Goal: Task Accomplishment & Management: Use online tool/utility

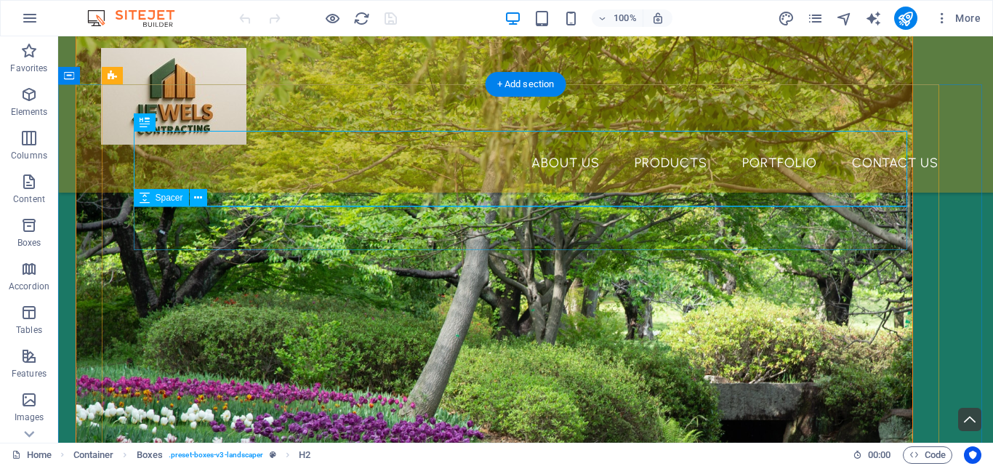
scroll to position [489, 0]
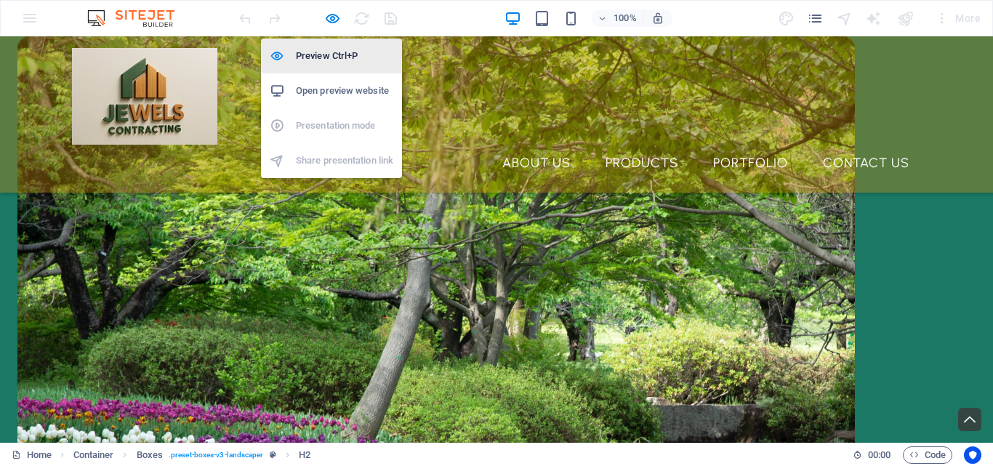
click at [337, 54] on h6 "Preview Ctrl+P" at bounding box center [344, 55] width 97 height 17
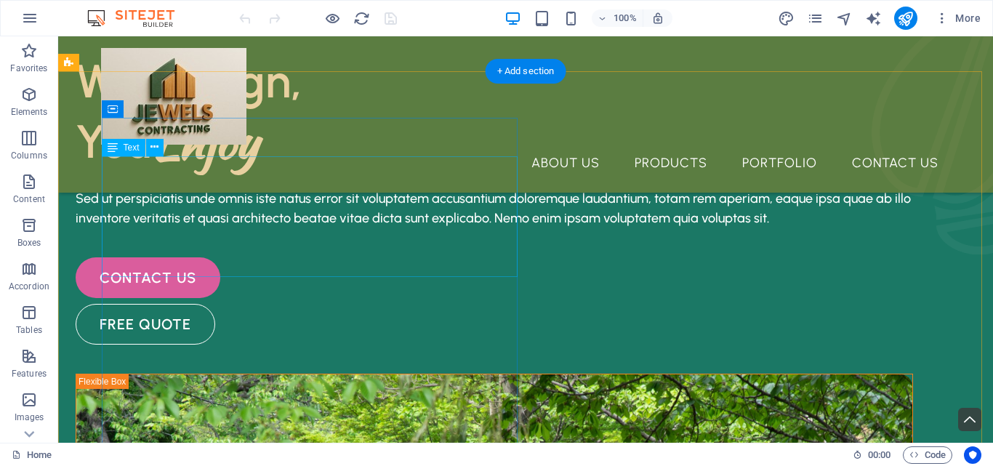
scroll to position [53, 0]
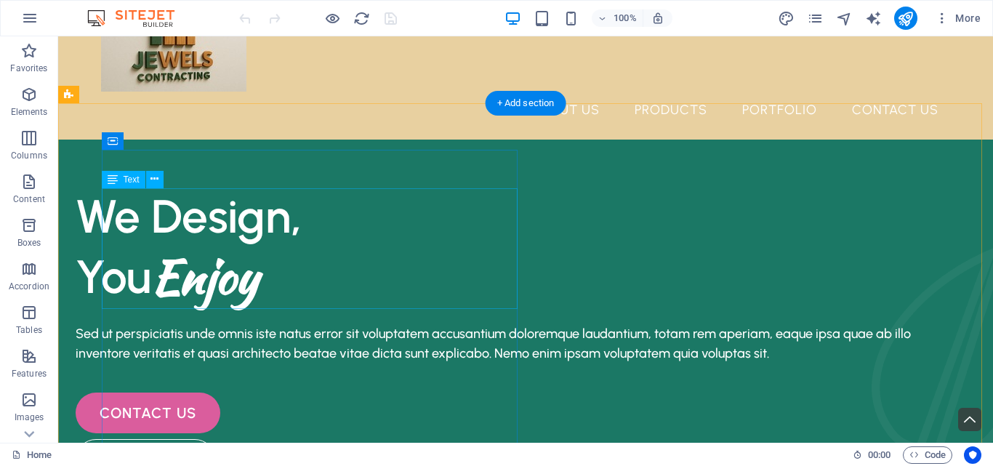
click at [266, 285] on div "We Design, You Enjoy" at bounding box center [495, 246] width 838 height 121
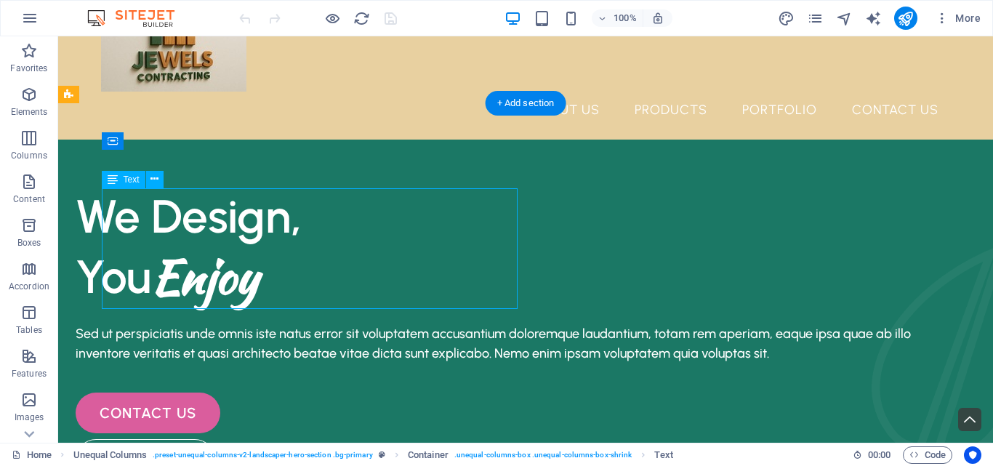
click at [307, 284] on div "We Design, You Enjoy" at bounding box center [495, 246] width 838 height 121
drag, startPoint x: 307, startPoint y: 284, endPoint x: 365, endPoint y: 320, distance: 68.2
click at [307, 284] on div "We Design, You Enjoy" at bounding box center [495, 246] width 838 height 121
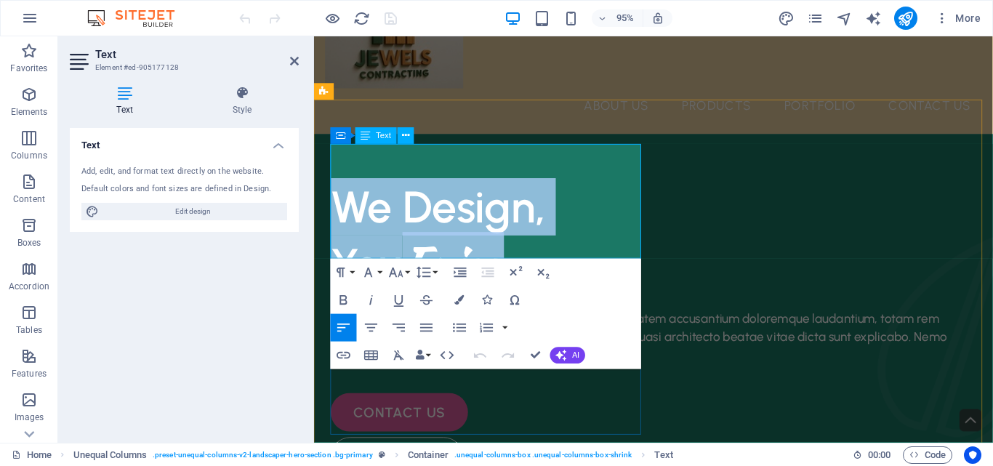
drag, startPoint x: 534, startPoint y: 241, endPoint x: 332, endPoint y: 187, distance: 209.9
click at [332, 187] on div "We Design, You Enjoy" at bounding box center [672, 246] width 680 height 121
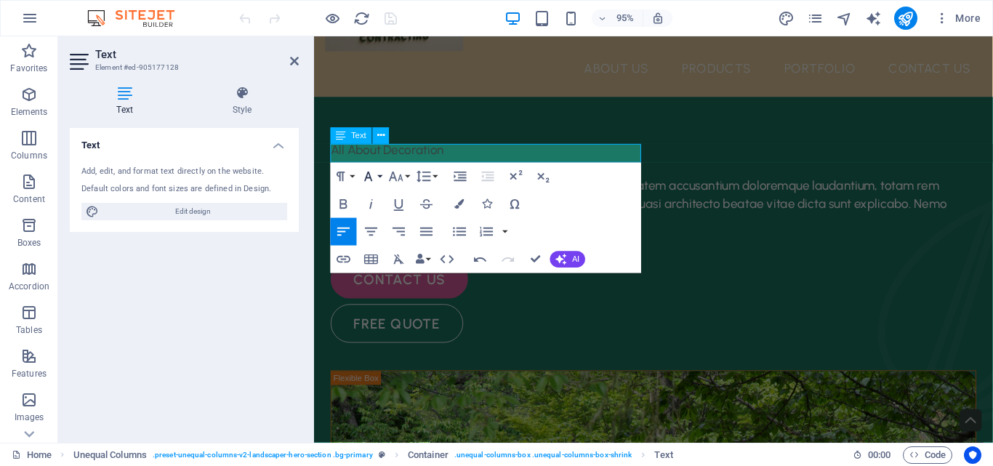
click at [375, 179] on icon "button" at bounding box center [369, 177] width 17 height 17
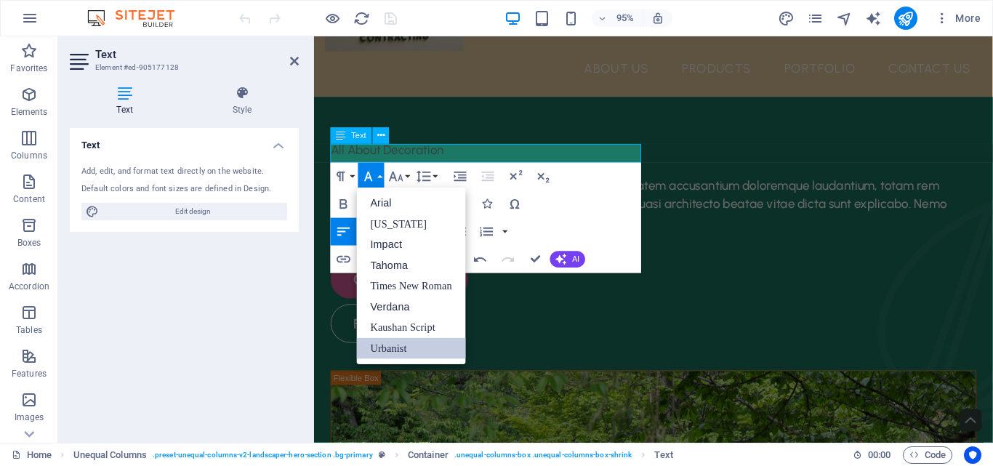
scroll to position [0, 0]
click at [409, 173] on button "Font Size" at bounding box center [399, 177] width 26 height 28
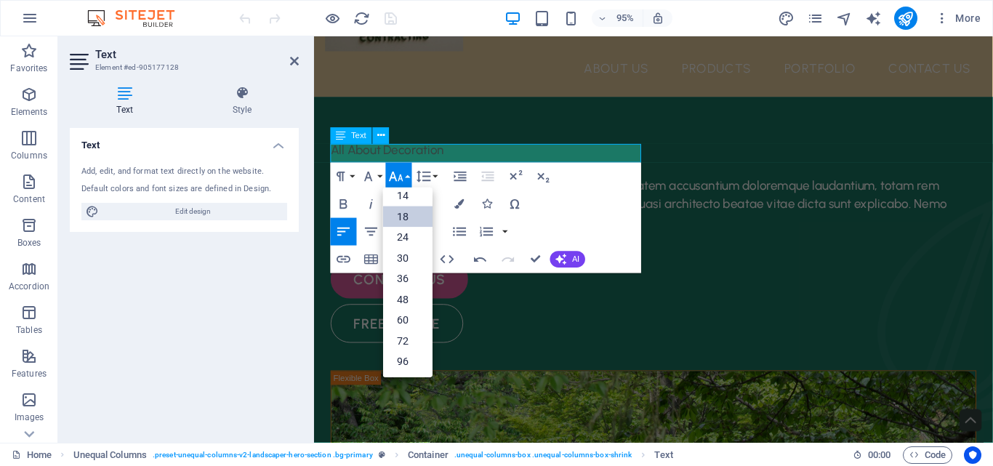
scroll to position [117, 0]
click at [410, 318] on link "60" at bounding box center [407, 320] width 49 height 21
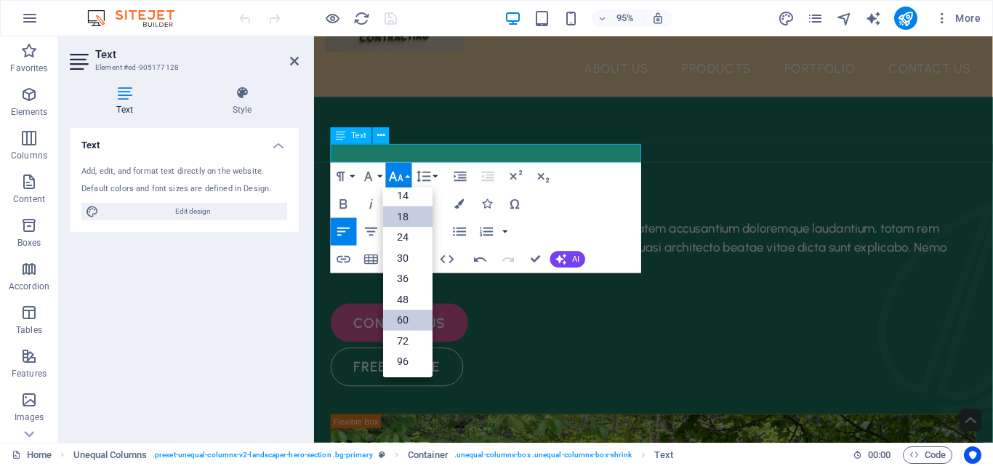
scroll to position [70, 0]
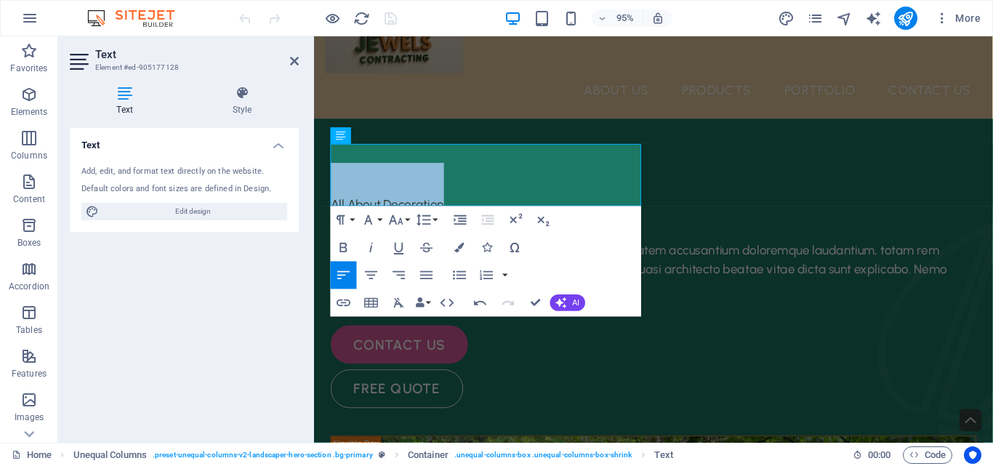
drag, startPoint x: 455, startPoint y: 190, endPoint x: 310, endPoint y: 198, distance: 144.9
click at [407, 215] on button "Font Size" at bounding box center [399, 220] width 26 height 28
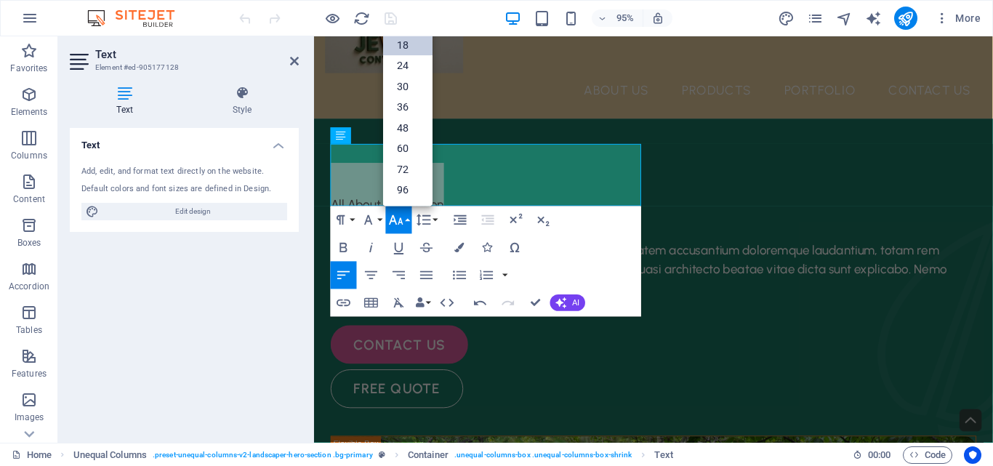
scroll to position [117, 0]
click at [406, 150] on link "60" at bounding box center [407, 148] width 49 height 21
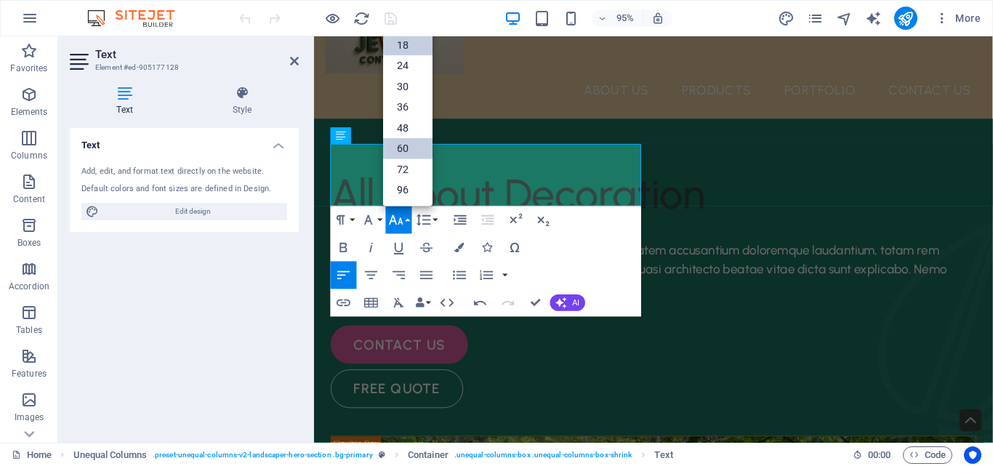
scroll to position [53, 0]
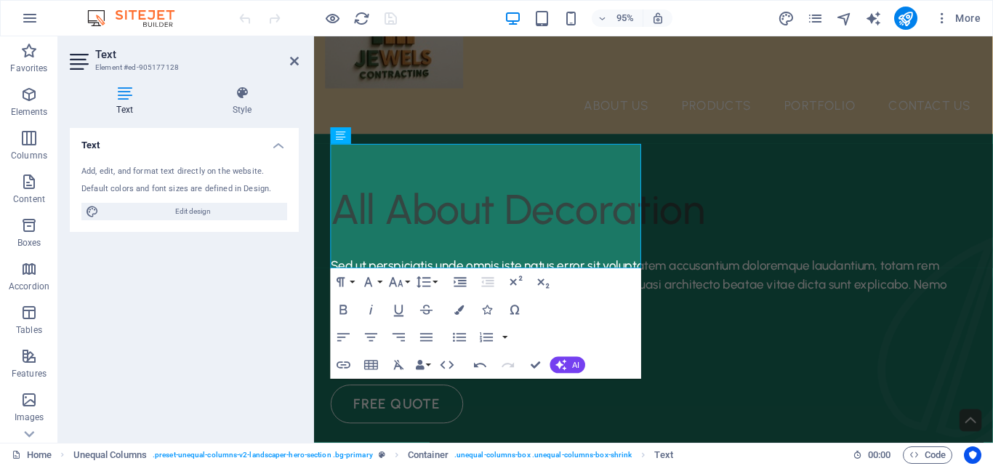
click at [201, 289] on div "Text Add, edit, and format text directly on the website. Default colors and fon…" at bounding box center [184, 279] width 229 height 303
click at [553, 252] on p "All About Decoration​" at bounding box center [672, 218] width 680 height 65
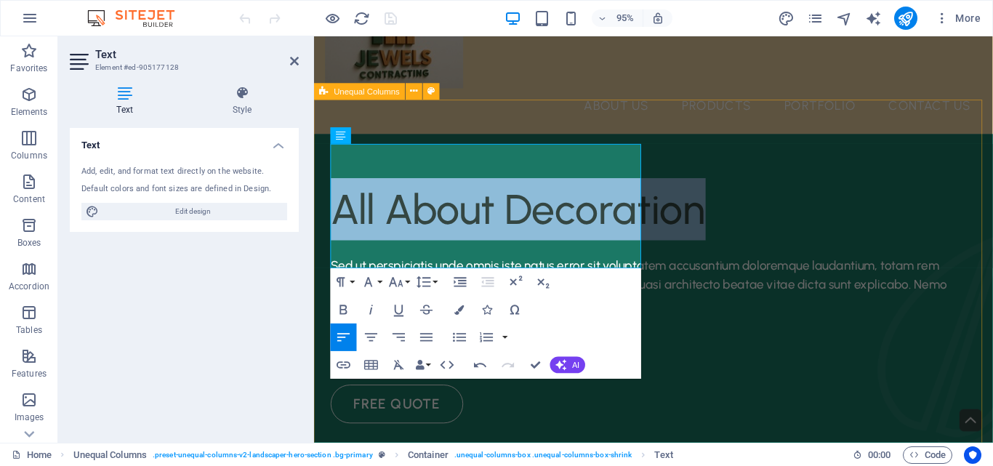
drag, startPoint x: 551, startPoint y: 257, endPoint x: 330, endPoint y: 185, distance: 232.2
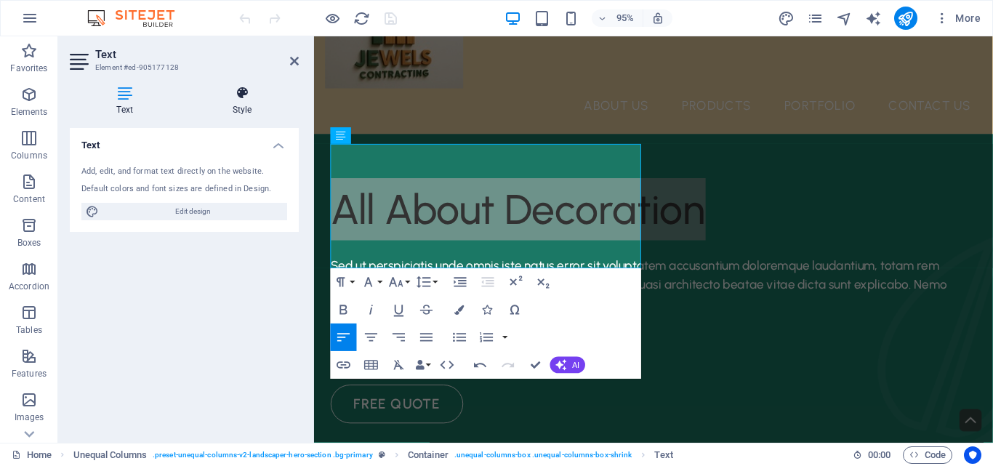
click at [241, 88] on icon at bounding box center [241, 93] width 113 height 15
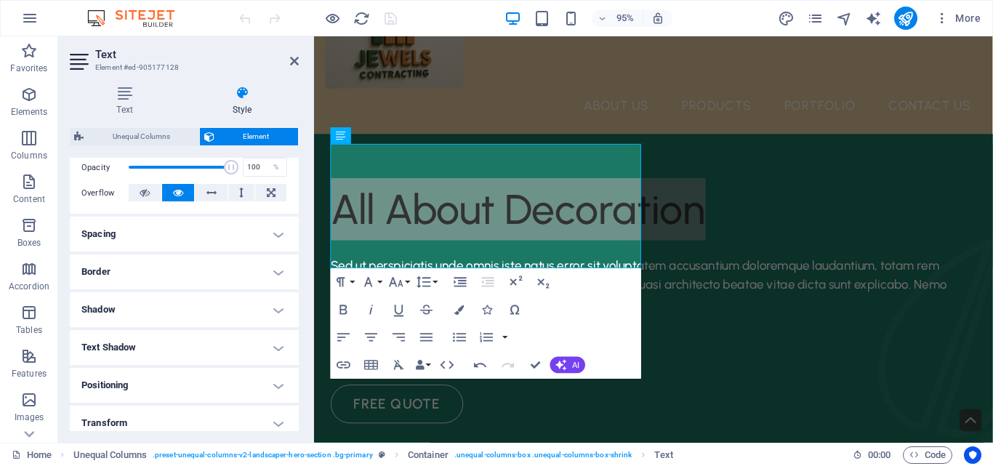
scroll to position [73, 0]
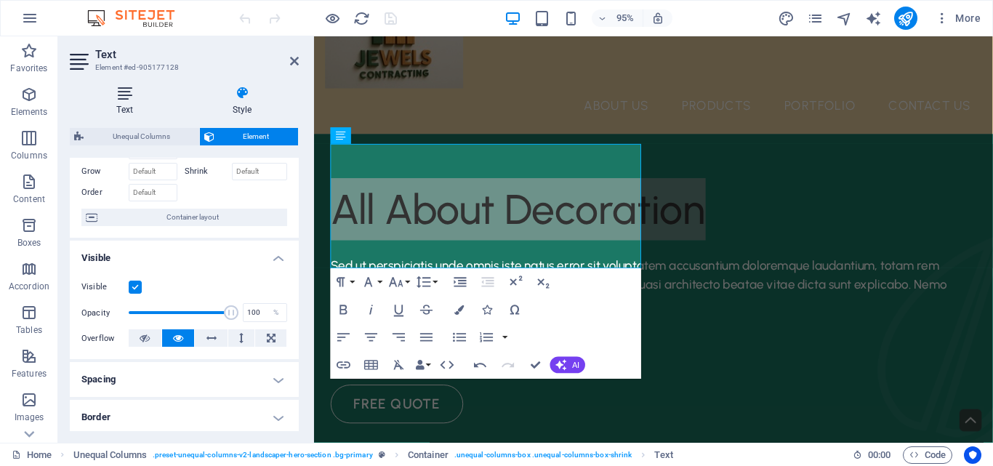
click at [119, 100] on h4 "Text" at bounding box center [128, 101] width 116 height 31
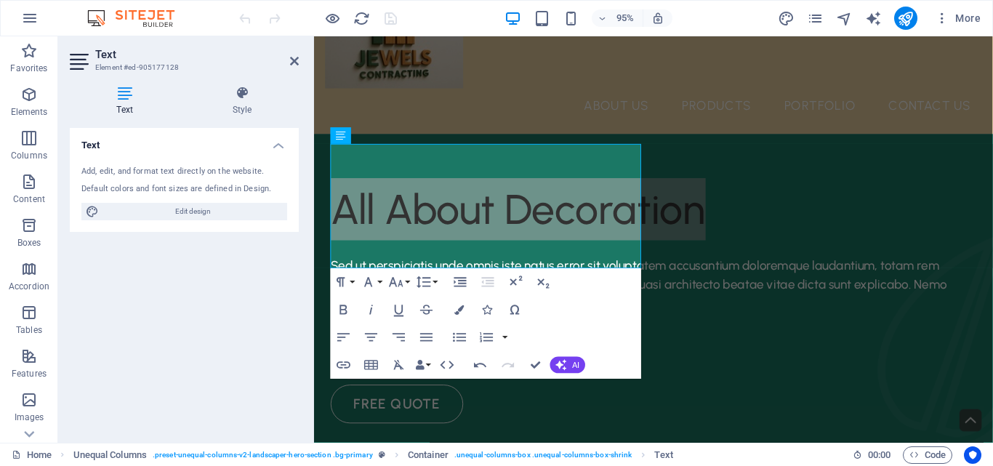
click at [279, 146] on h4 "Text" at bounding box center [184, 141] width 229 height 26
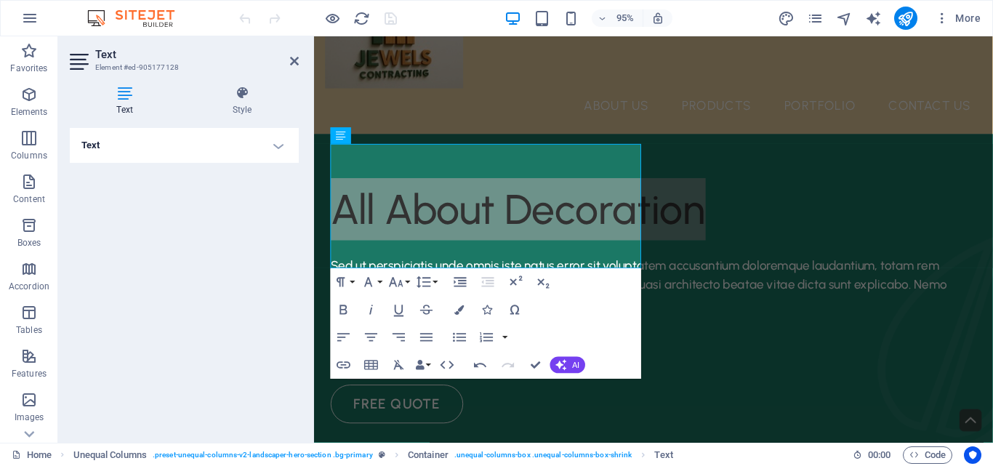
click at [279, 146] on h4 "Text" at bounding box center [184, 145] width 229 height 35
click at [222, 208] on span "Edit design" at bounding box center [193, 211] width 180 height 17
select select "px"
select select "500"
select select "px"
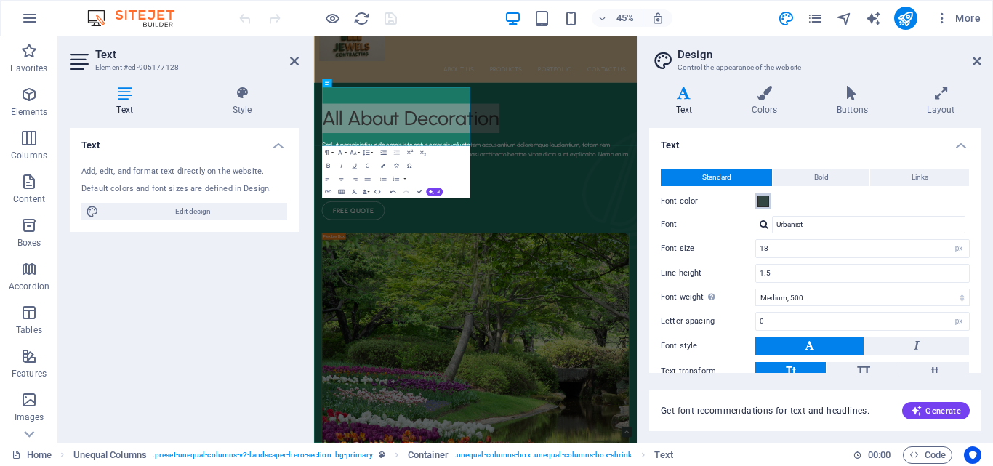
click at [761, 200] on span at bounding box center [764, 202] width 12 height 12
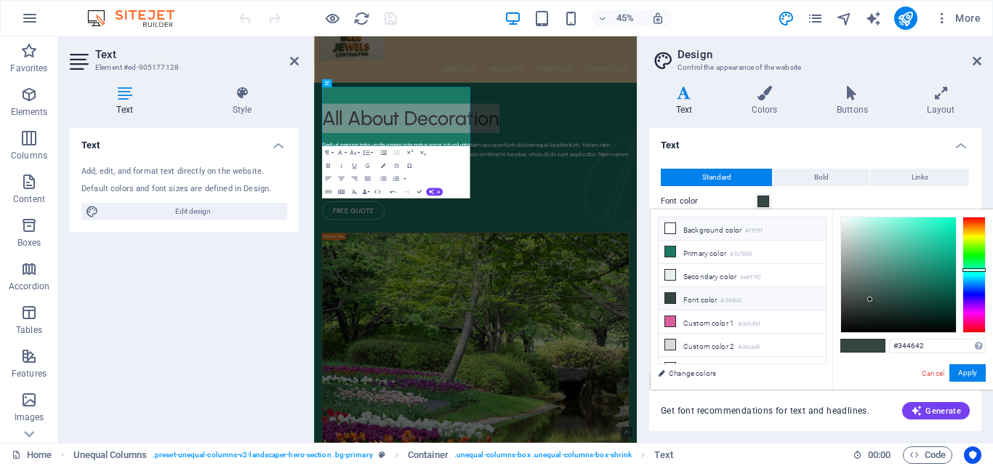
click at [671, 227] on icon at bounding box center [670, 228] width 10 height 10
type input "#ffffff"
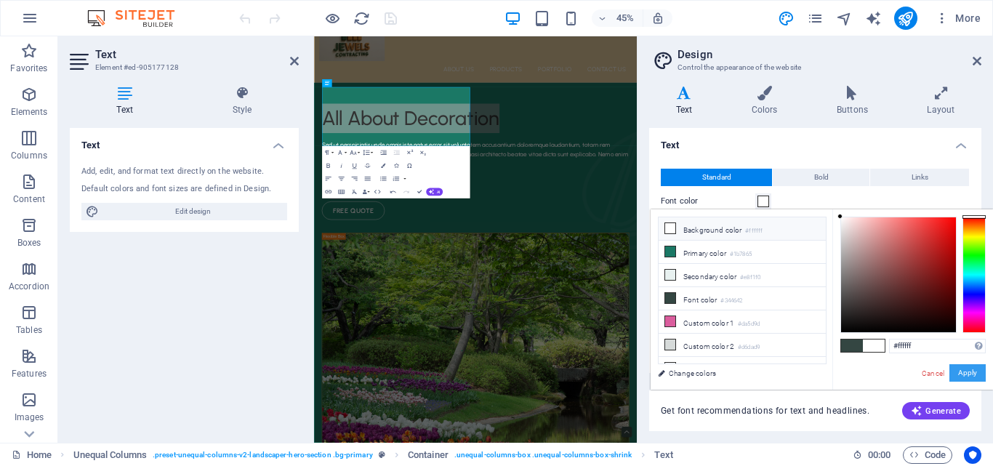
click at [958, 369] on button "Apply" at bounding box center [968, 372] width 36 height 17
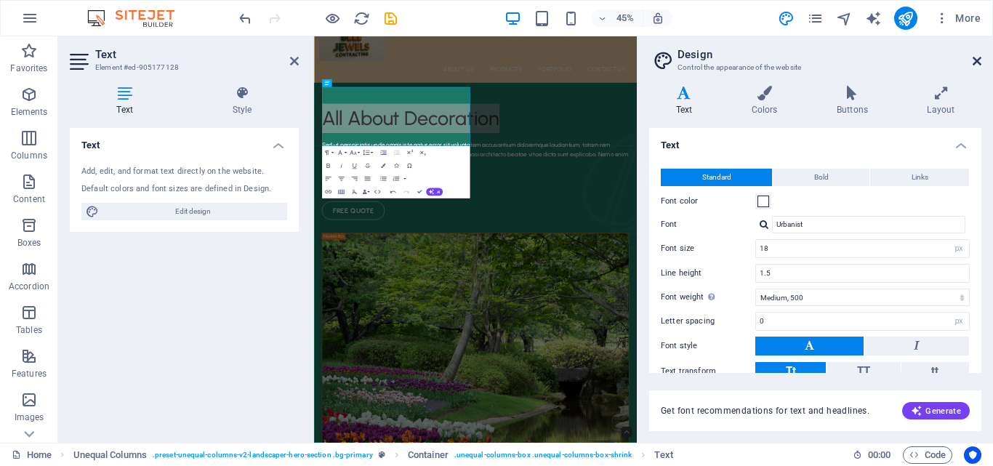
click at [980, 60] on icon at bounding box center [977, 61] width 9 height 12
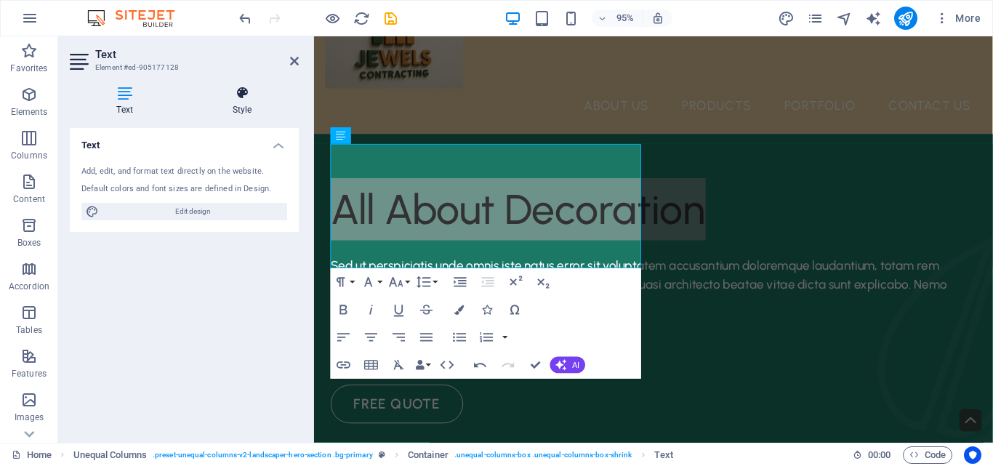
click at [236, 100] on icon at bounding box center [241, 93] width 113 height 15
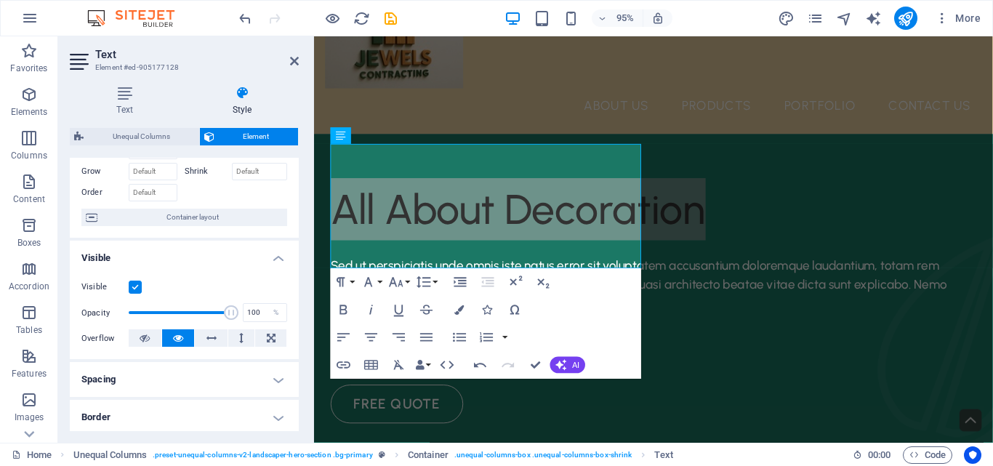
click at [212, 377] on h4 "Spacing" at bounding box center [184, 379] width 229 height 35
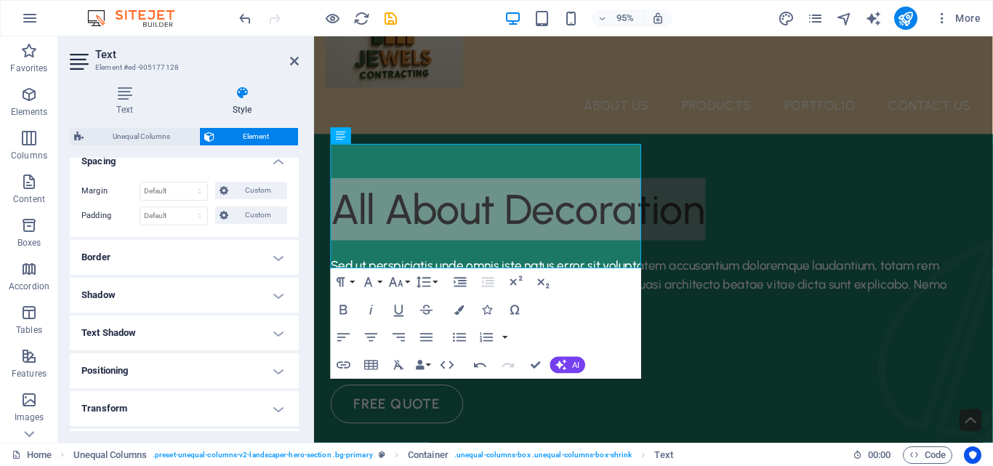
click at [180, 254] on h4 "Border" at bounding box center [184, 257] width 229 height 35
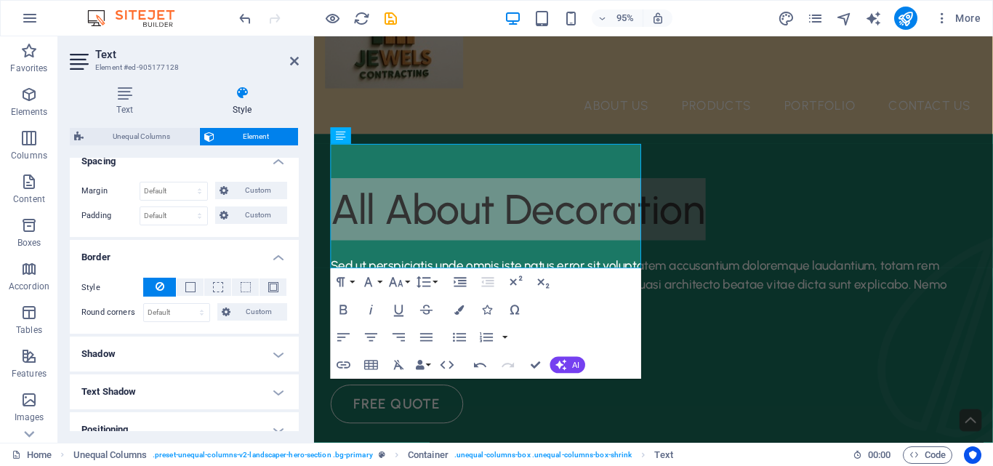
click at [262, 357] on h4 "Shadow" at bounding box center [184, 354] width 229 height 35
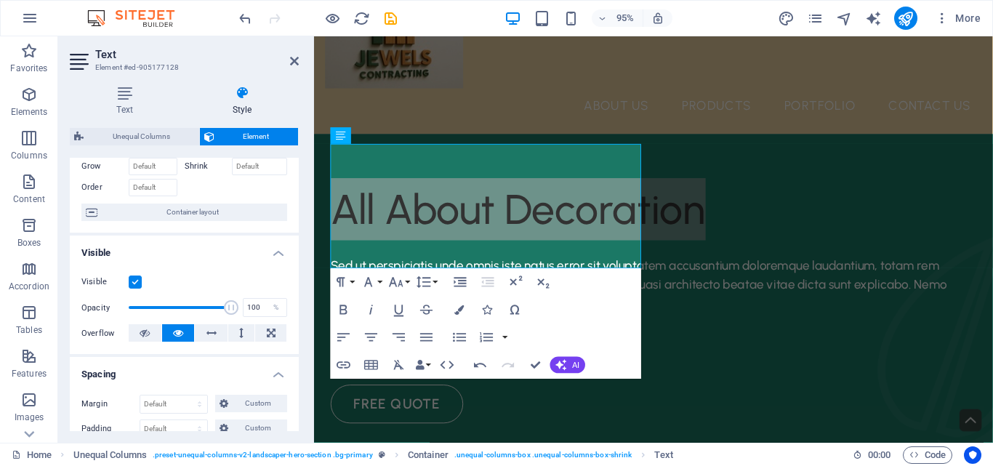
scroll to position [55, 0]
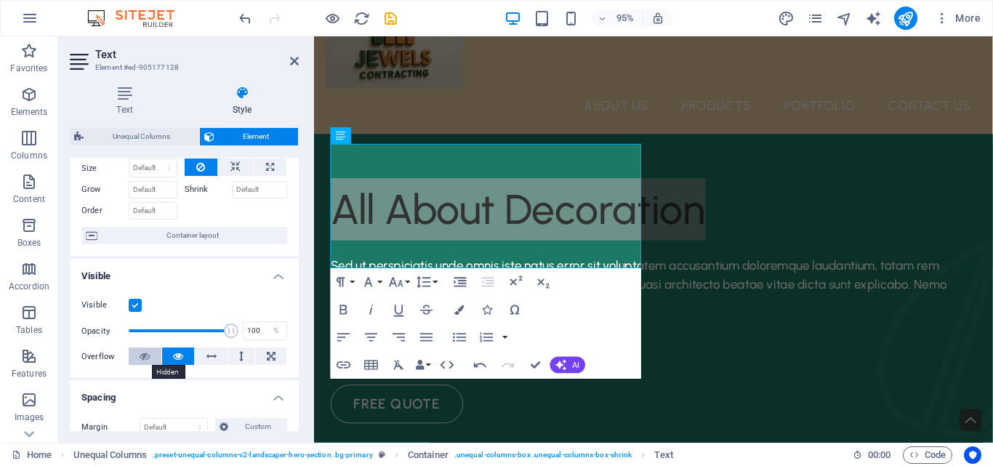
click at [149, 353] on icon at bounding box center [145, 356] width 10 height 17
click at [174, 353] on icon at bounding box center [178, 356] width 10 height 17
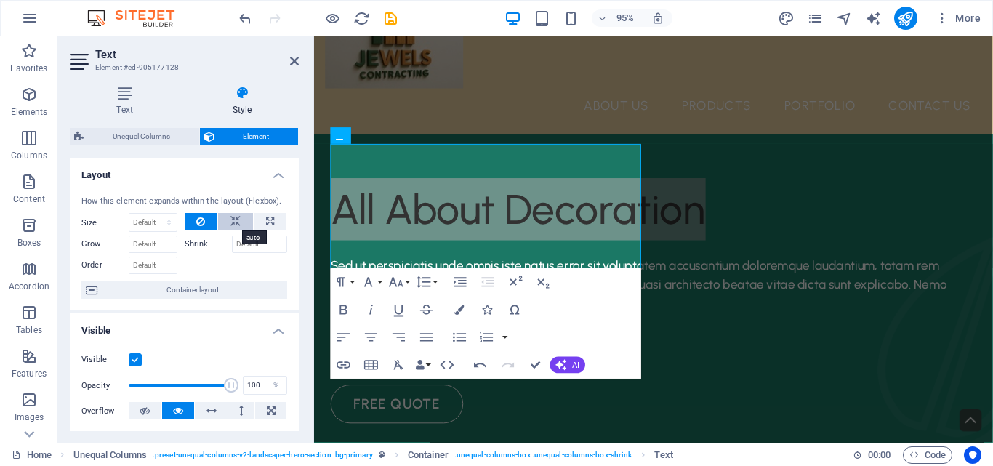
click at [236, 222] on icon at bounding box center [235, 221] width 10 height 17
click at [191, 221] on button at bounding box center [201, 221] width 33 height 17
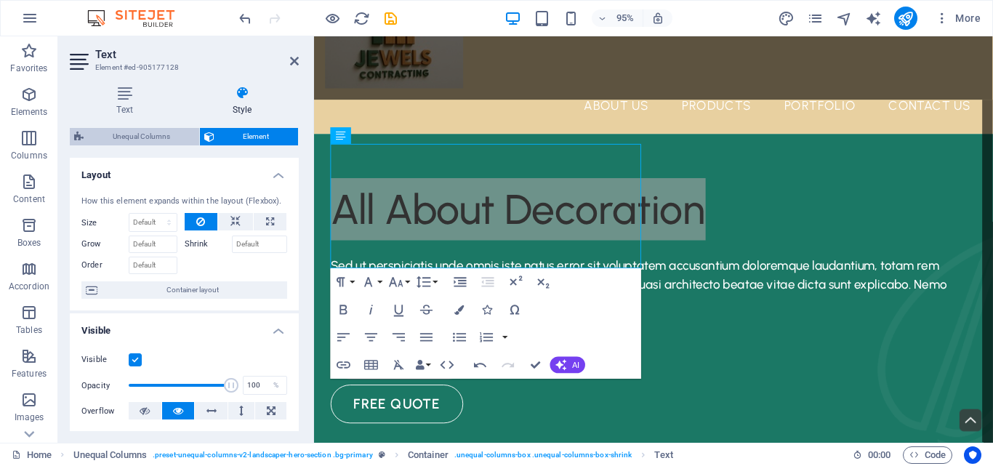
click at [167, 132] on span "Unequal Columns" at bounding box center [141, 136] width 107 height 17
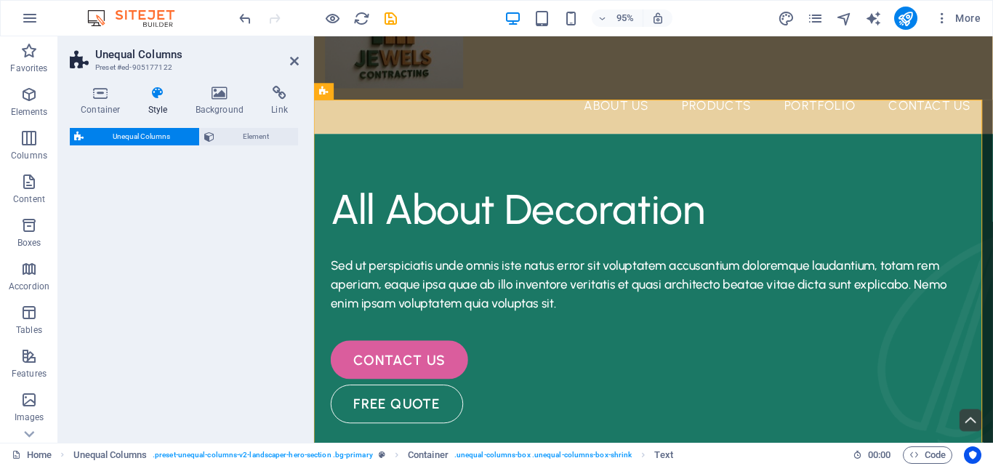
select select "%"
select select "px"
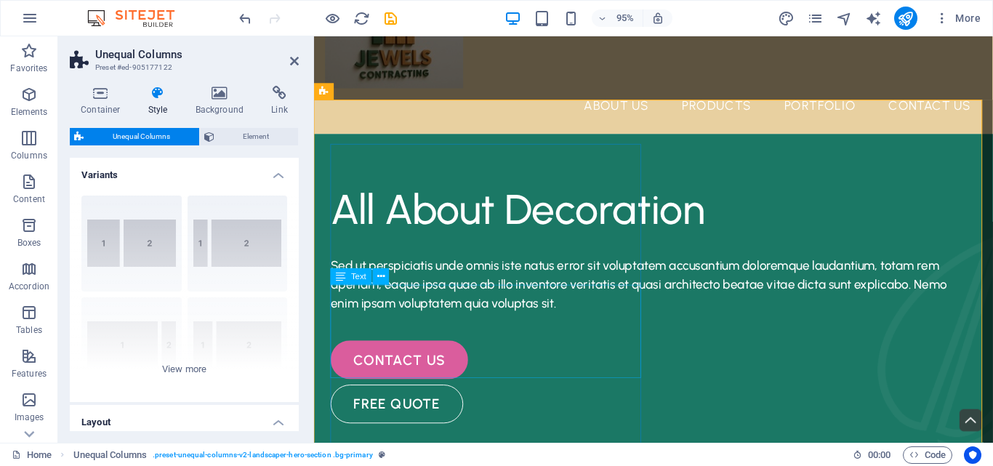
click at [333, 307] on div "Sed ut perspiciatis unde omnis iste natus error sit voluptatem accusantium dolo…" at bounding box center [672, 298] width 680 height 59
